Goal: Information Seeking & Learning: Learn about a topic

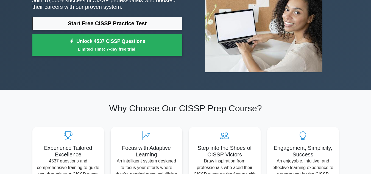
scroll to position [82, 0]
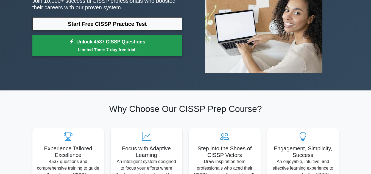
click at [136, 51] on small "Limited Time: 7-day free trial!" at bounding box center [107, 49] width 136 height 6
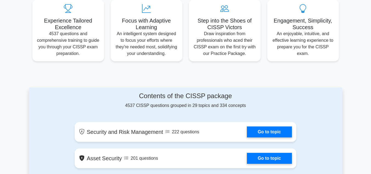
scroll to position [247, 0]
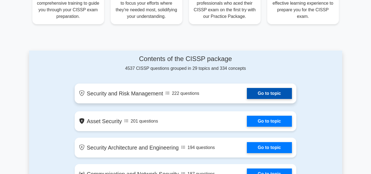
click at [269, 93] on link "Go to topic" at bounding box center [269, 93] width 45 height 11
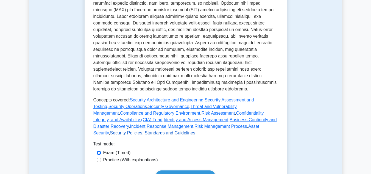
scroll to position [275, 0]
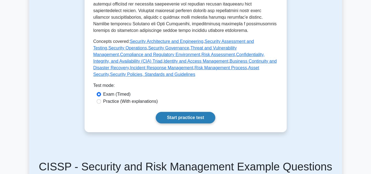
click at [184, 112] on link "Start practice test" at bounding box center [186, 118] width 60 height 12
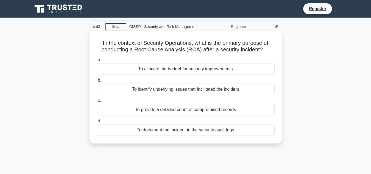
click at [227, 88] on div "To identify underlying issues that facilitated the incident" at bounding box center [186, 90] width 178 height 12
click at [97, 82] on input "b. To identify underlying issues that facilitated the incident" at bounding box center [97, 81] width 0 height 4
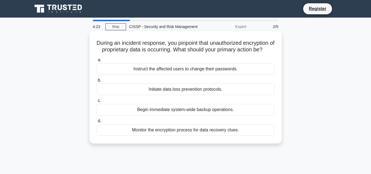
click at [222, 136] on div "Monitor the encryption process for data recovery clues." at bounding box center [186, 130] width 178 height 12
click at [97, 123] on input "d. Monitor the encryption process for data recovery clues." at bounding box center [97, 121] width 0 height 4
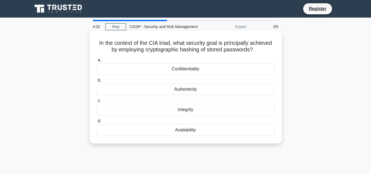
click at [191, 56] on div "a. Confidentiality b. Authenticity c. d." at bounding box center [185, 96] width 185 height 81
click at [193, 76] on div "a. Confidentiality b. Authenticity c. d." at bounding box center [185, 96] width 185 height 81
click at [195, 71] on div "Confidentiality" at bounding box center [186, 69] width 178 height 12
click at [97, 62] on input "a. Confidentiality" at bounding box center [97, 60] width 0 height 4
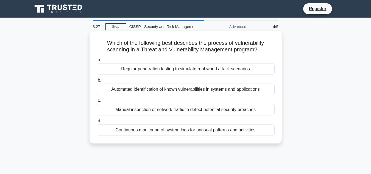
click at [250, 89] on div "Automated identification of known vulnerabilities in systems and applications" at bounding box center [186, 90] width 178 height 12
click at [97, 82] on input "b. Automated identification of known vulnerabilities in systems and applications" at bounding box center [97, 81] width 0 height 4
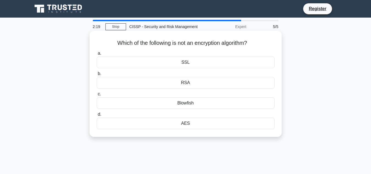
click at [209, 126] on div "AES" at bounding box center [186, 124] width 178 height 12
click at [97, 116] on input "d. AES" at bounding box center [97, 115] width 0 height 4
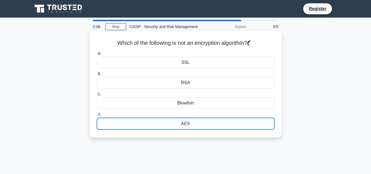
click at [189, 124] on div "AES" at bounding box center [186, 124] width 178 height 12
click at [97, 116] on input "d. AES" at bounding box center [97, 115] width 0 height 4
click at [191, 128] on div "AES" at bounding box center [186, 124] width 178 height 12
click at [97, 116] on input "d. AES" at bounding box center [97, 115] width 0 height 4
click at [191, 128] on div "AES" at bounding box center [186, 124] width 178 height 12
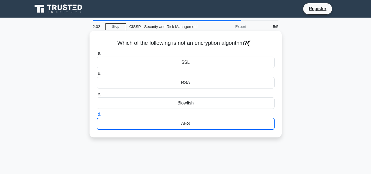
click at [97, 116] on input "d. AES" at bounding box center [97, 115] width 0 height 4
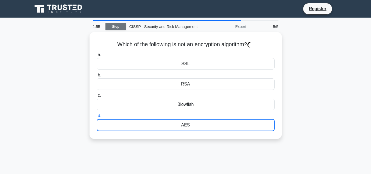
click at [116, 29] on link "Stop" at bounding box center [116, 26] width 21 height 7
